Goal: Navigation & Orientation: Find specific page/section

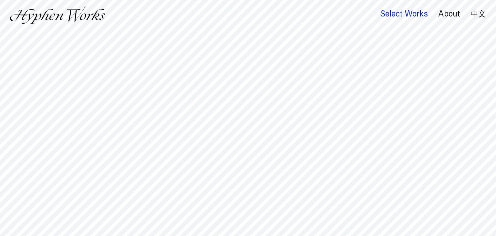
click at [405, 13] on div "Select Works" at bounding box center [404, 13] width 48 height 9
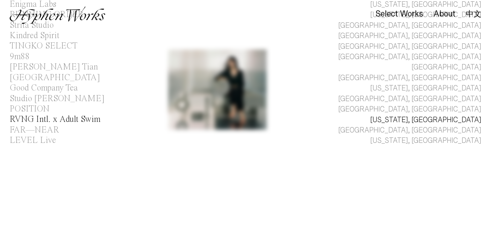
scroll to position [74, 0]
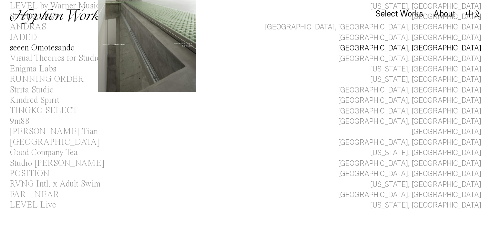
click at [52, 50] on div "seeen Omotesando" at bounding box center [42, 48] width 65 height 9
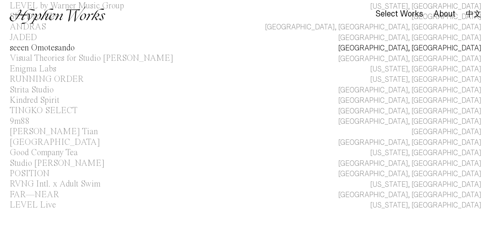
click at [52, 50] on div "seeen Omotesando" at bounding box center [42, 48] width 65 height 9
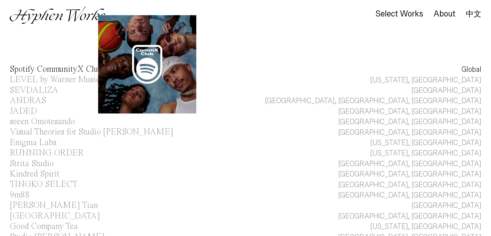
click at [48, 67] on div "Spotify CommunityX Clubs" at bounding box center [58, 69] width 96 height 9
